Goal: Information Seeking & Learning: Learn about a topic

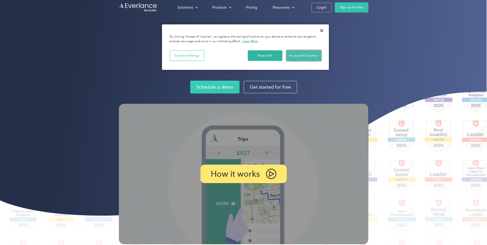
click at [305, 56] on button "Accept All Cookies" at bounding box center [303, 55] width 35 height 11
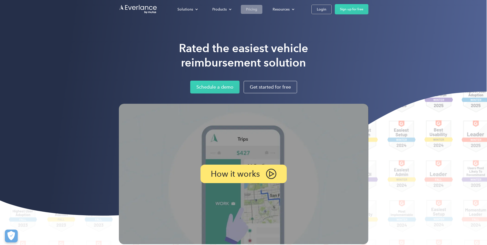
click at [256, 9] on div "Pricing" at bounding box center [251, 9] width 11 height 6
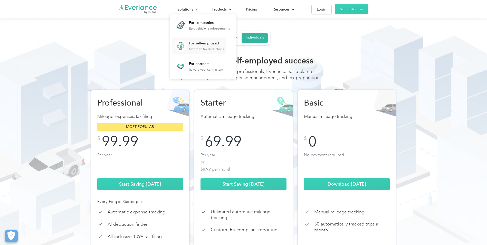
click at [203, 47] on div "For self-employed Maximize tax deductions" at bounding box center [206, 46] width 35 height 10
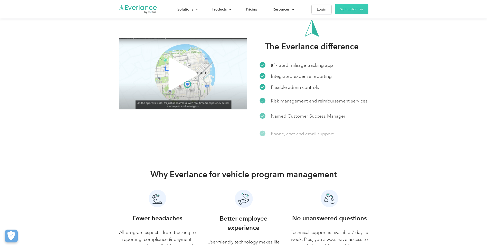
scroll to position [1104, 0]
